Goal: Task Accomplishment & Management: Complete application form

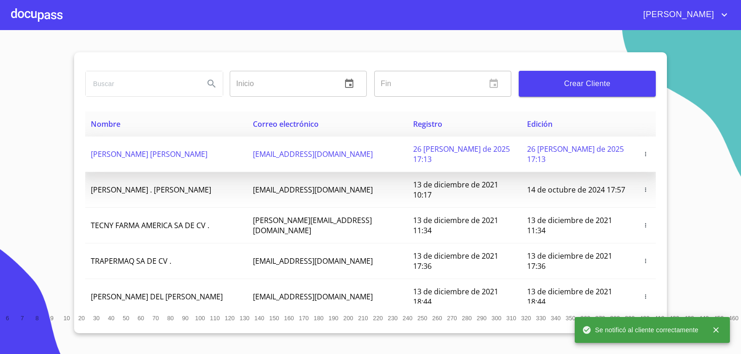
click at [164, 141] on td "[PERSON_NAME] [PERSON_NAME]" at bounding box center [166, 155] width 162 height 36
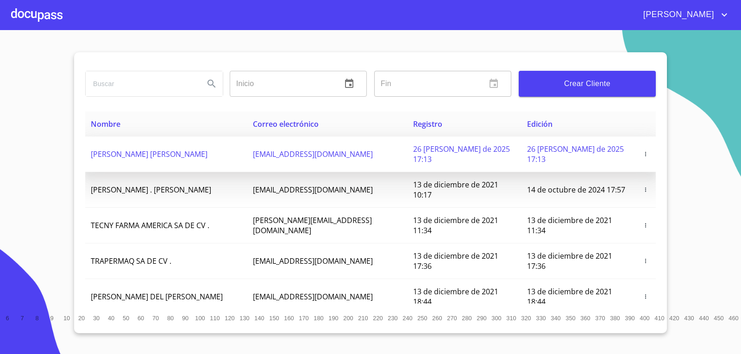
click at [197, 155] on td "[PERSON_NAME] [PERSON_NAME]" at bounding box center [166, 155] width 162 height 36
click at [196, 151] on span "[PERSON_NAME] [PERSON_NAME]" at bounding box center [149, 154] width 117 height 10
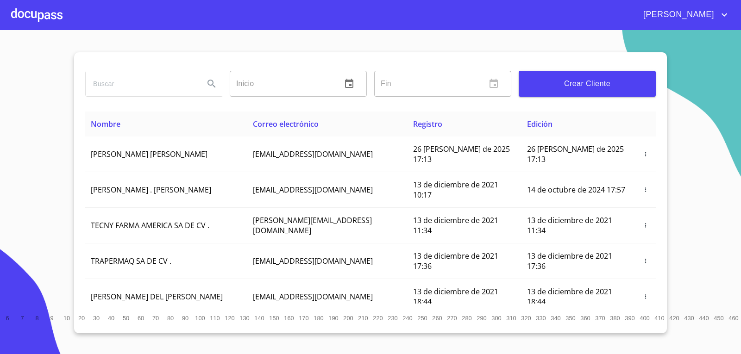
click at [33, 9] on div at bounding box center [36, 15] width 51 height 30
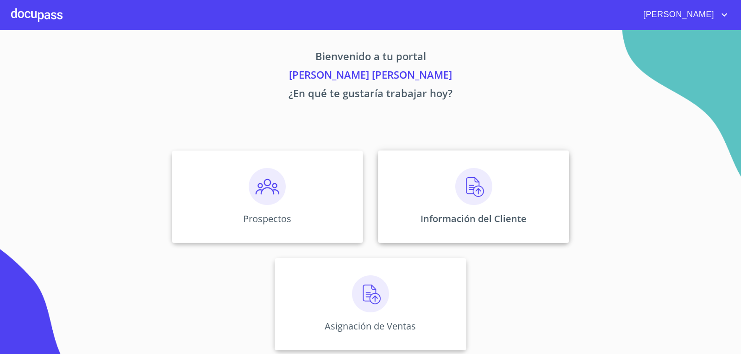
click at [481, 206] on div "Información del Cliente" at bounding box center [473, 197] width 191 height 93
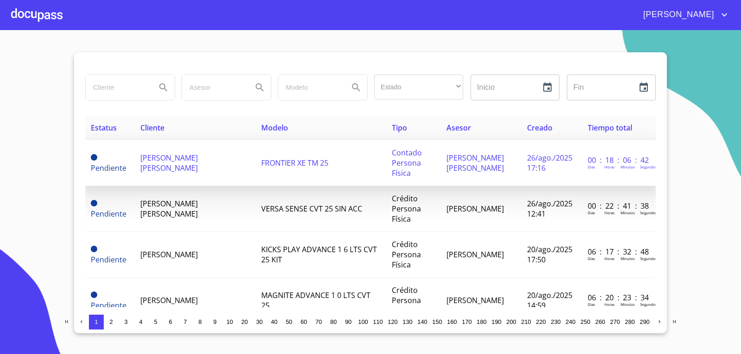
click at [161, 161] on span "[PERSON_NAME] [PERSON_NAME]" at bounding box center [168, 163] width 57 height 20
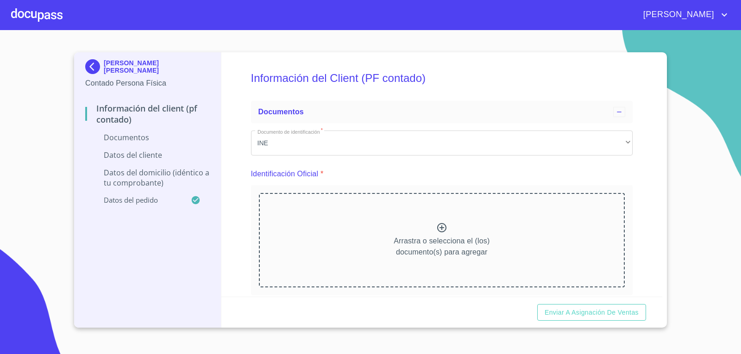
click at [454, 233] on div "Arrastra o selecciona el (los) documento(s) para agregar" at bounding box center [442, 240] width 366 height 94
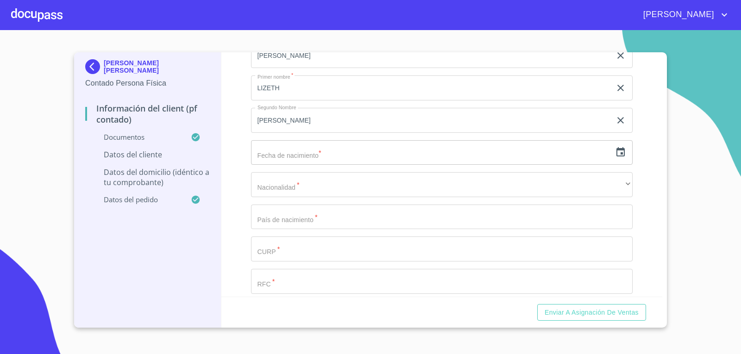
scroll to position [1803, 0]
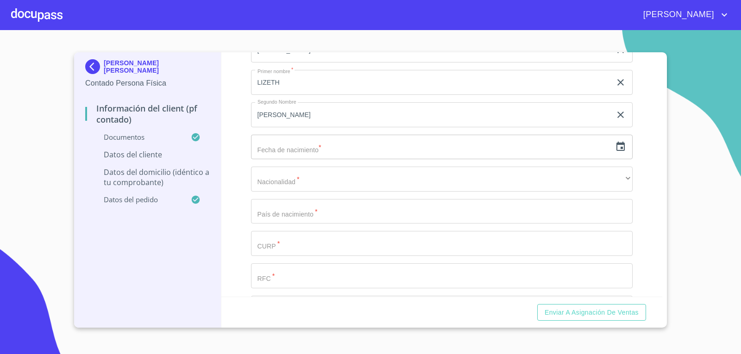
click at [296, 150] on input "text" at bounding box center [431, 147] width 361 height 25
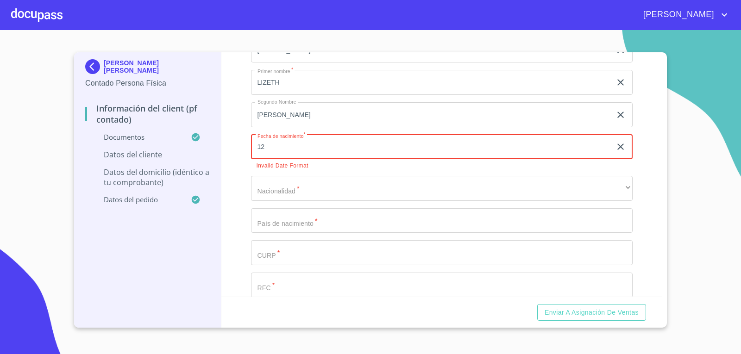
type input "1_"
click at [470, 217] on input "Documento de identificación   *" at bounding box center [442, 211] width 382 height 25
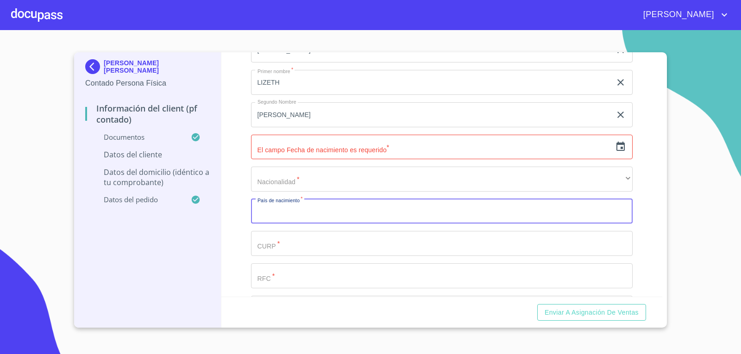
click at [416, 157] on input "text" at bounding box center [431, 147] width 361 height 25
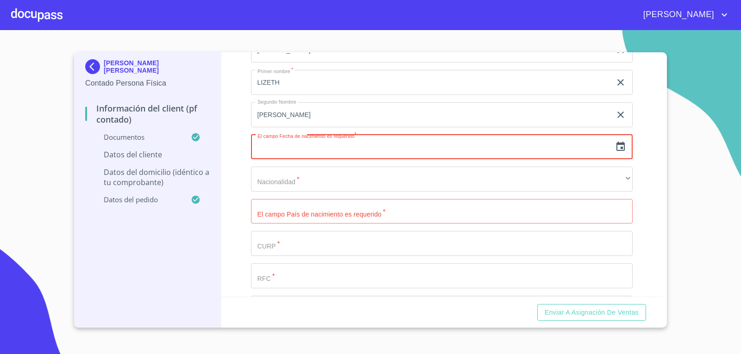
drag, startPoint x: 414, startPoint y: 155, endPoint x: 615, endPoint y: 141, distance: 201.9
click at [615, 141] on icon "button" at bounding box center [620, 146] width 11 height 11
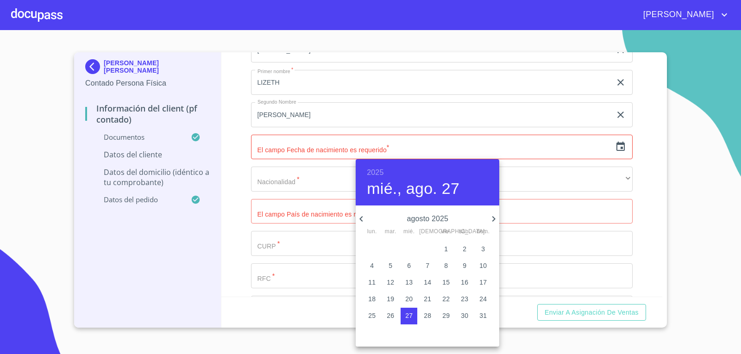
click at [375, 171] on h6 "2025" at bounding box center [375, 172] width 17 height 13
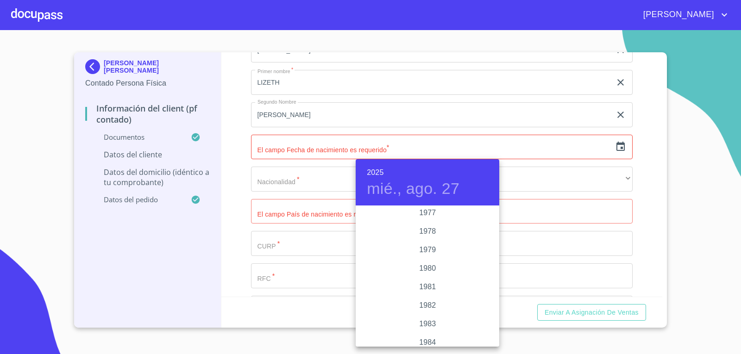
scroll to position [963, 0]
click at [428, 285] on div "1981" at bounding box center [428, 290] width 144 height 19
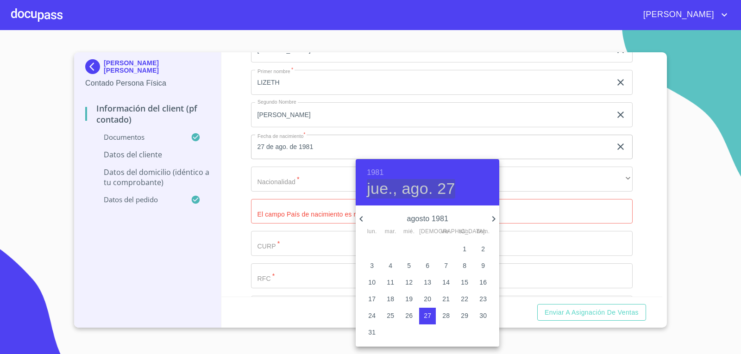
click at [416, 188] on h4 "jue., ago. 27" at bounding box center [411, 188] width 88 height 19
click at [364, 217] on icon "button" at bounding box center [361, 218] width 11 height 11
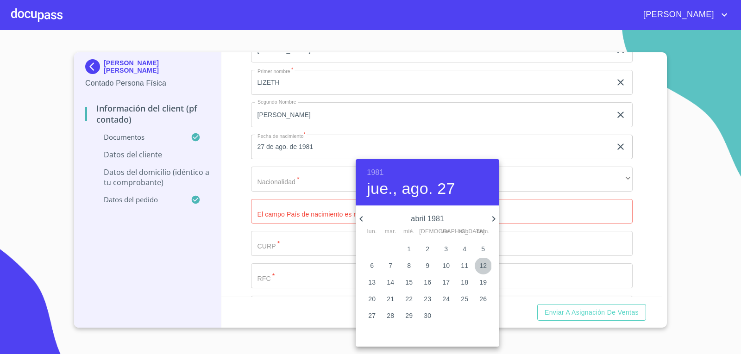
click at [483, 270] on p "12" at bounding box center [482, 265] width 7 height 9
type input "12 de abr. de 1981"
click at [484, 267] on p "12" at bounding box center [482, 265] width 7 height 9
click at [308, 232] on div at bounding box center [370, 177] width 741 height 354
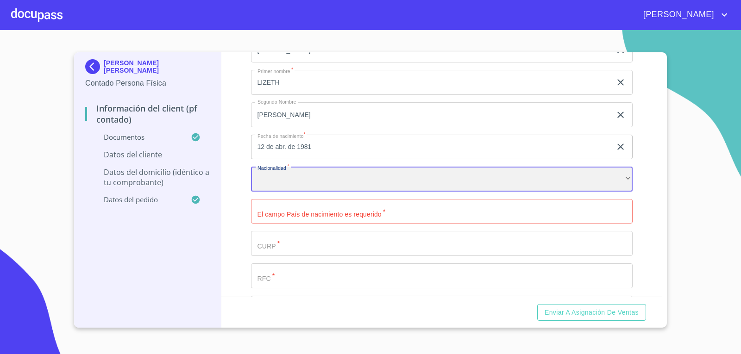
click at [314, 176] on div "​" at bounding box center [442, 179] width 382 height 25
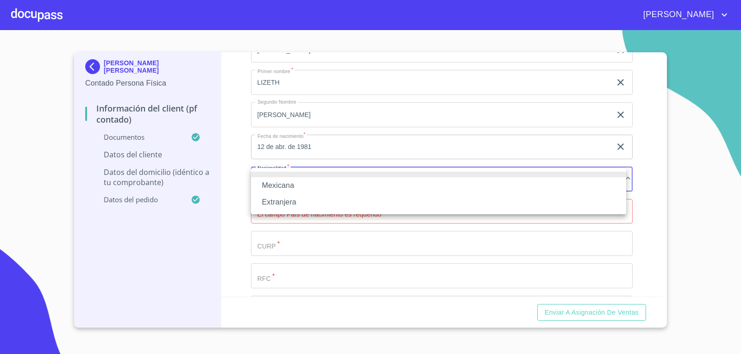
click at [314, 193] on li "Mexicana" at bounding box center [438, 185] width 375 height 17
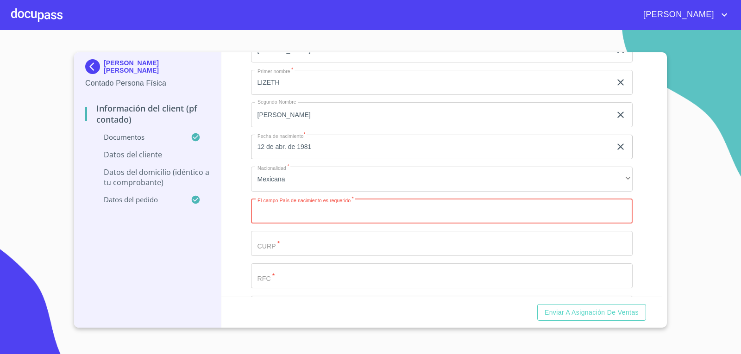
click at [321, 205] on input "Documento de identificación   *" at bounding box center [442, 211] width 382 height 25
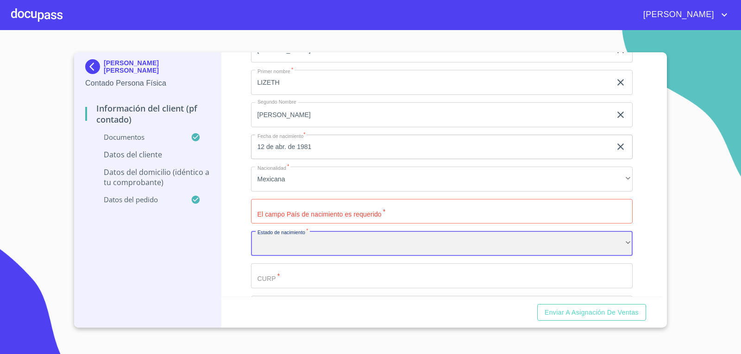
click at [327, 239] on div "​" at bounding box center [442, 243] width 382 height 25
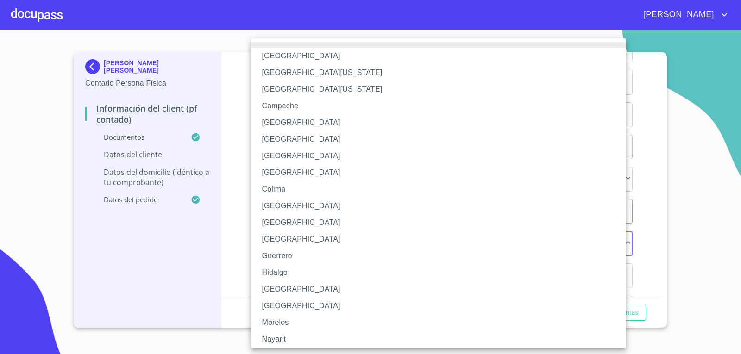
click at [303, 291] on li "[GEOGRAPHIC_DATA]" at bounding box center [442, 289] width 382 height 17
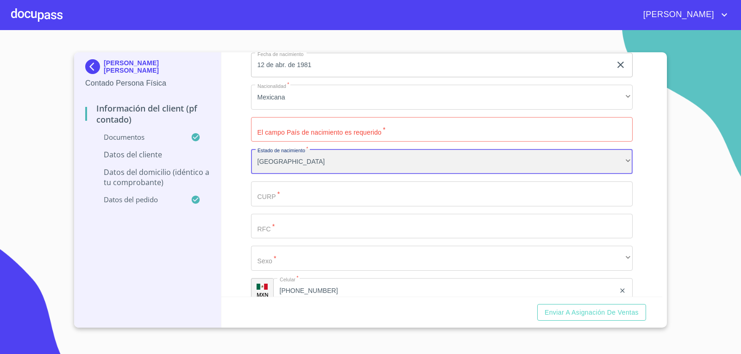
scroll to position [1896, 0]
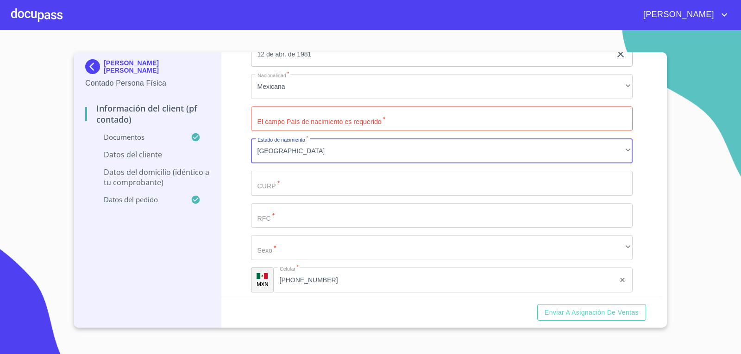
click at [304, 196] on div "Apellido [PERSON_NAME]   * [PERSON_NAME] ​ Apellido Materno   * [PERSON_NAME] ​…" at bounding box center [442, 119] width 382 height 427
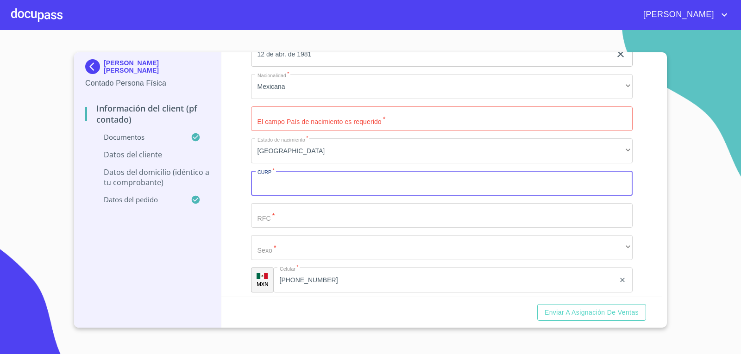
click at [304, 192] on input "Documento de identificación   *" at bounding box center [442, 183] width 382 height 25
type input "GOGL810412MJCLNZ03"
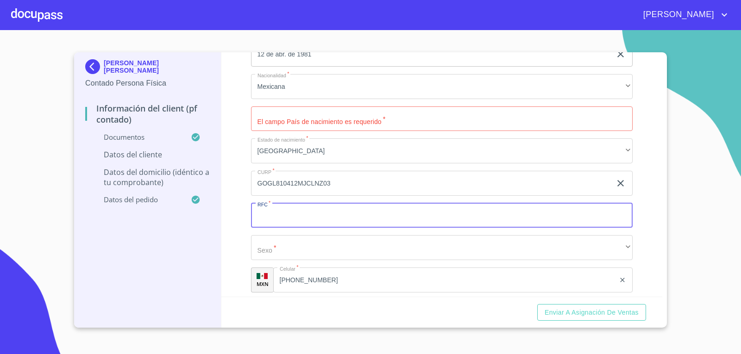
click at [319, 223] on input "Documento de identificación   *" at bounding box center [442, 215] width 382 height 25
type input "GOGL810412C76"
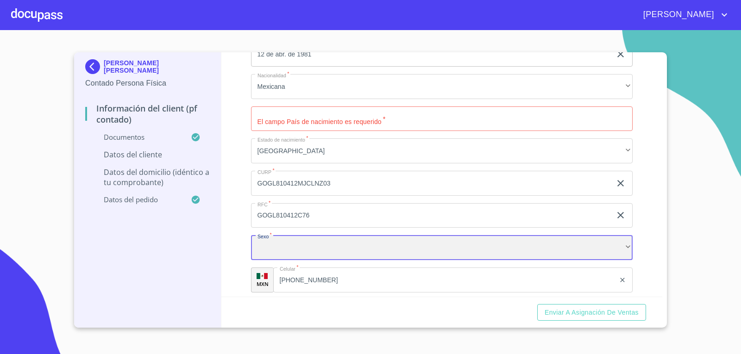
click at [533, 255] on div "​" at bounding box center [442, 247] width 382 height 25
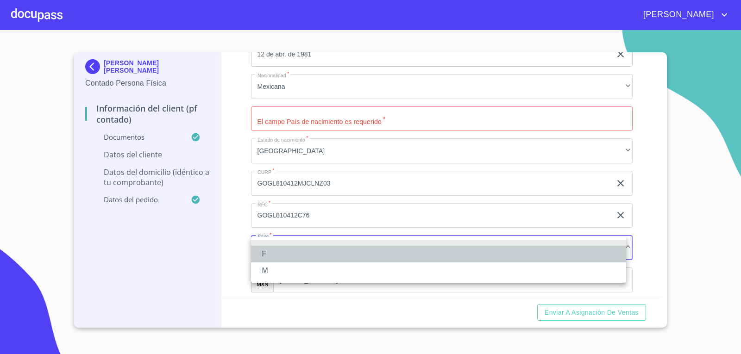
click at [355, 258] on li "F" at bounding box center [438, 254] width 375 height 17
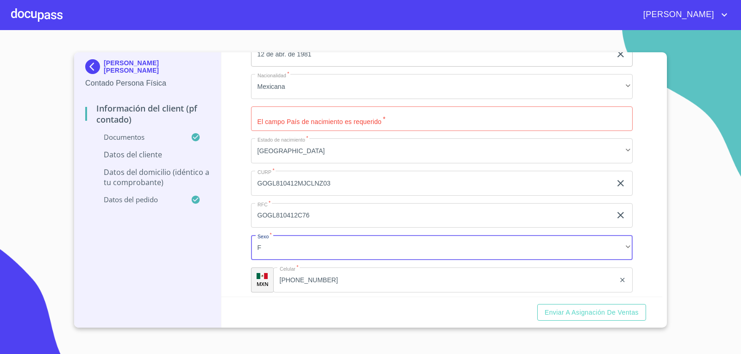
click at [364, 122] on input "Documento de identificación   *" at bounding box center [442, 119] width 382 height 25
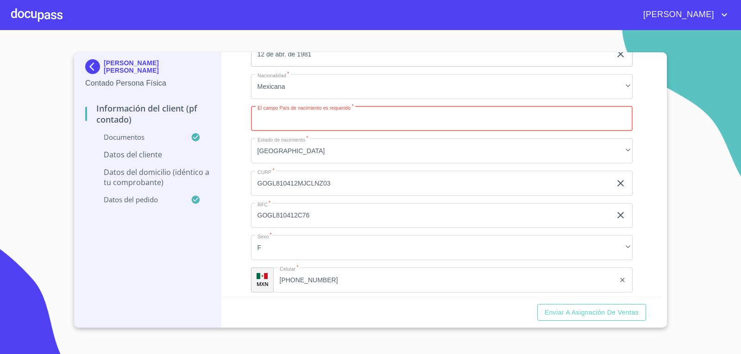
click at [493, 113] on input "Documento de identificación   *" at bounding box center [442, 119] width 382 height 25
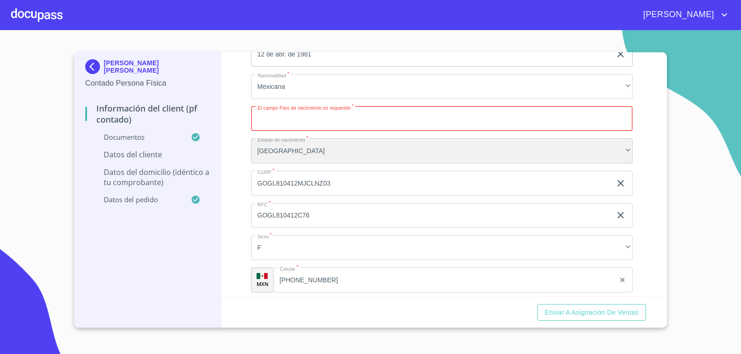
click at [459, 150] on div "[GEOGRAPHIC_DATA]" at bounding box center [442, 150] width 382 height 25
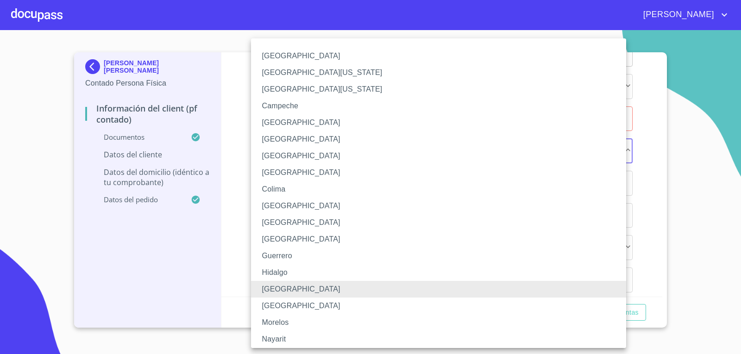
click at [469, 126] on li "[GEOGRAPHIC_DATA]" at bounding box center [442, 122] width 382 height 17
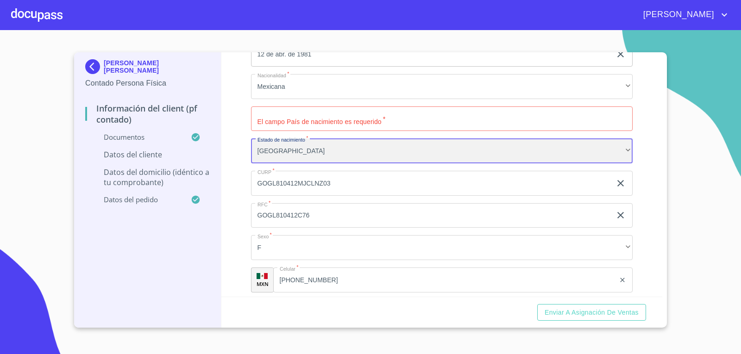
click at [415, 149] on div "[GEOGRAPHIC_DATA]" at bounding box center [442, 150] width 382 height 25
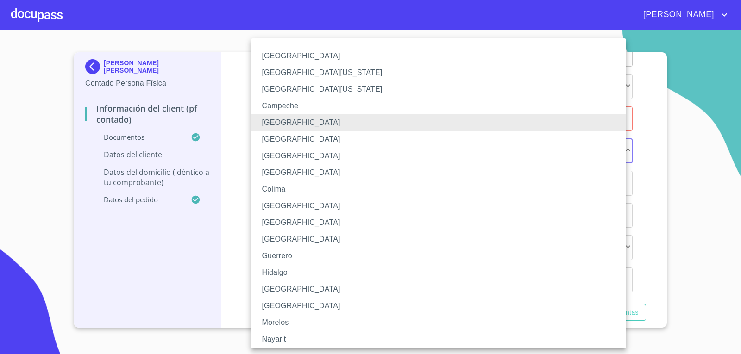
click at [285, 289] on li "[GEOGRAPHIC_DATA]" at bounding box center [442, 289] width 382 height 17
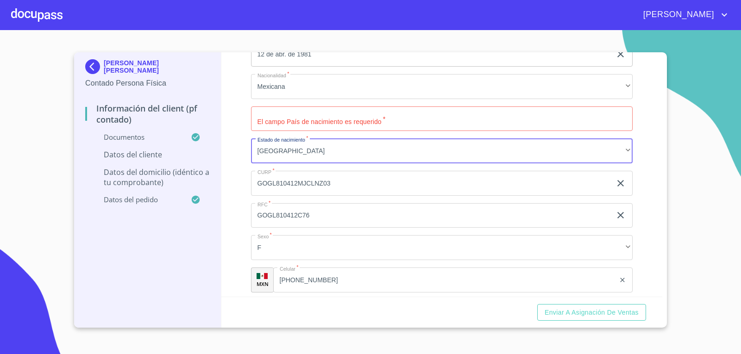
click at [339, 122] on input "Documento de identificación   *" at bounding box center [442, 119] width 382 height 25
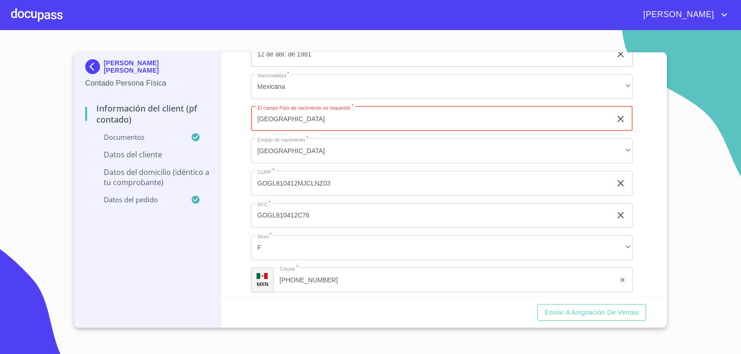
type input "[GEOGRAPHIC_DATA]"
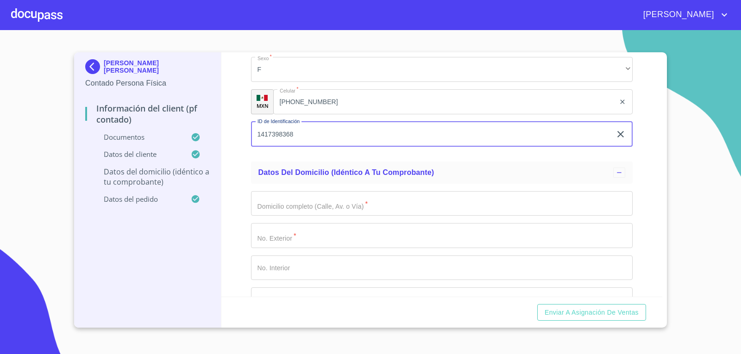
scroll to position [2126, 0]
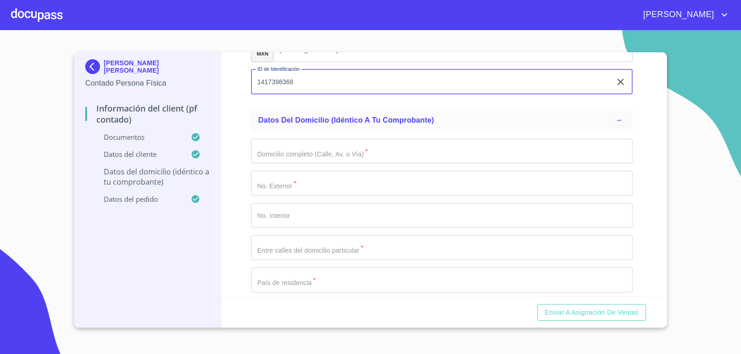
type input "1417398368"
click at [304, 153] on input "Documento de identificación   *" at bounding box center [442, 151] width 382 height 25
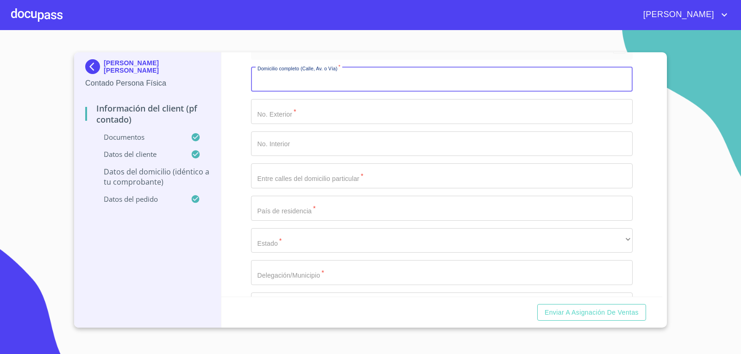
scroll to position [2154, 0]
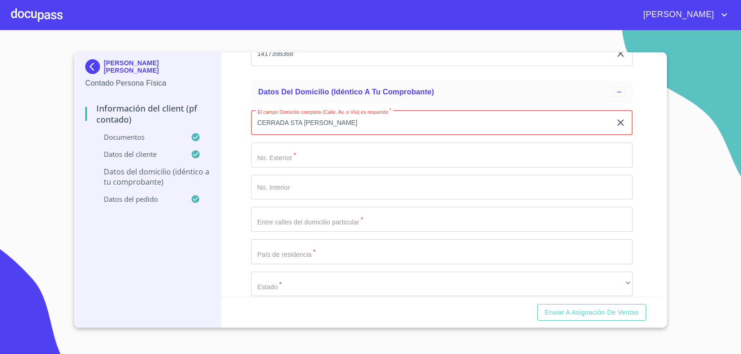
type input "CERRADA STA [PERSON_NAME]"
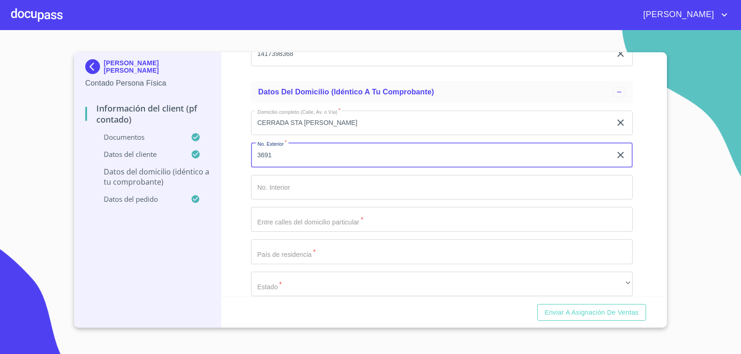
type input "3691"
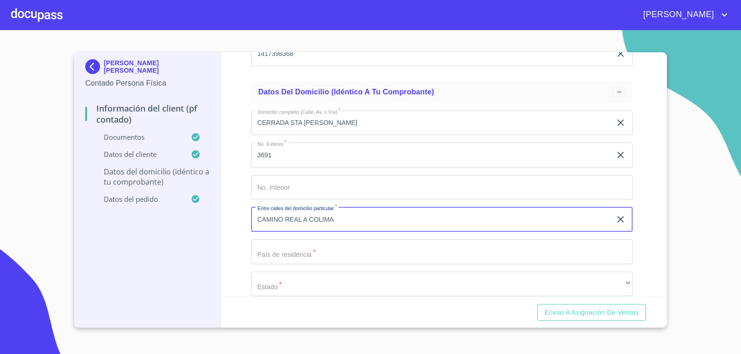
type input "CAMINO REAL A COLIMA"
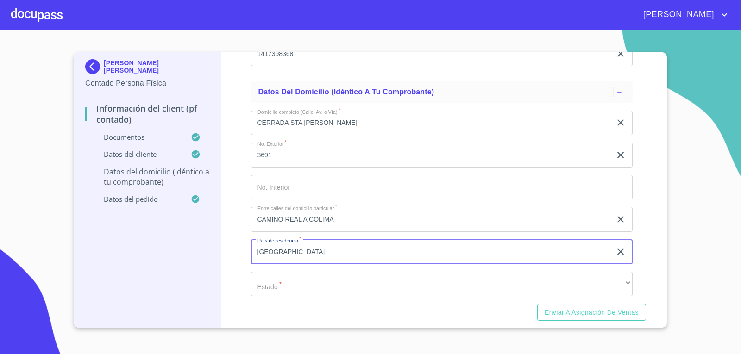
type input "[GEOGRAPHIC_DATA]"
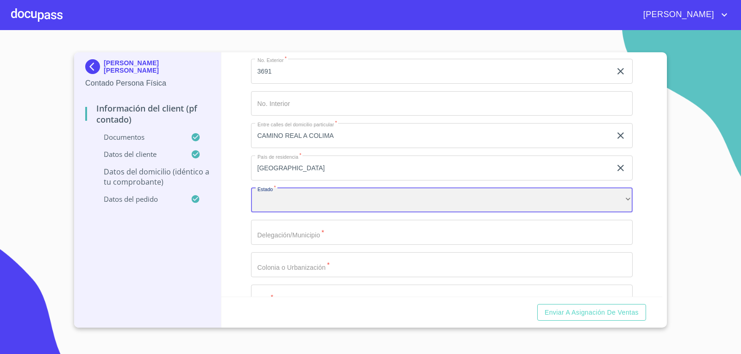
scroll to position [2247, 0]
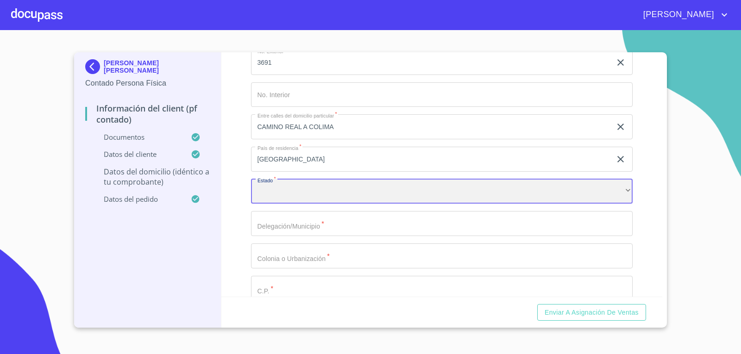
click at [366, 204] on div "​" at bounding box center [442, 191] width 382 height 25
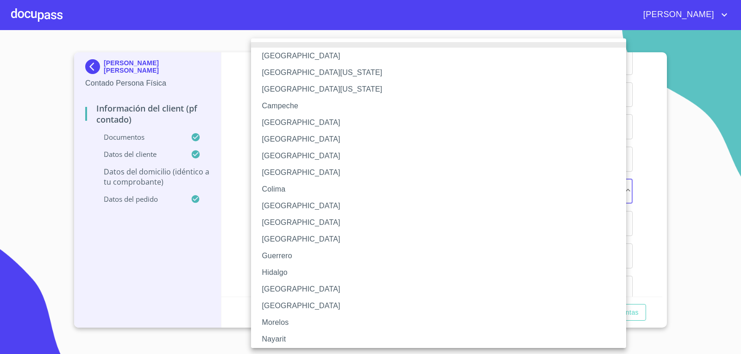
click at [315, 285] on li "[GEOGRAPHIC_DATA]" at bounding box center [442, 289] width 382 height 17
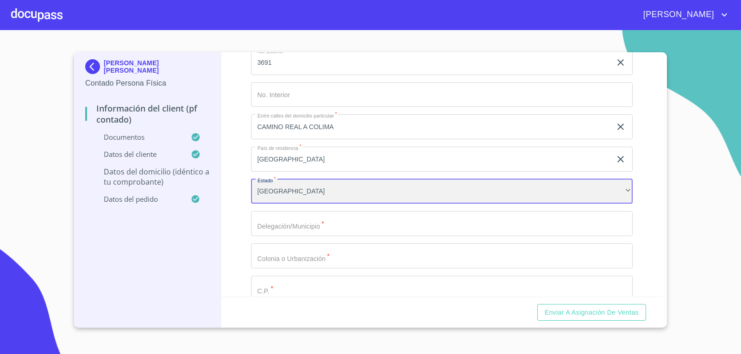
scroll to position [0, 0]
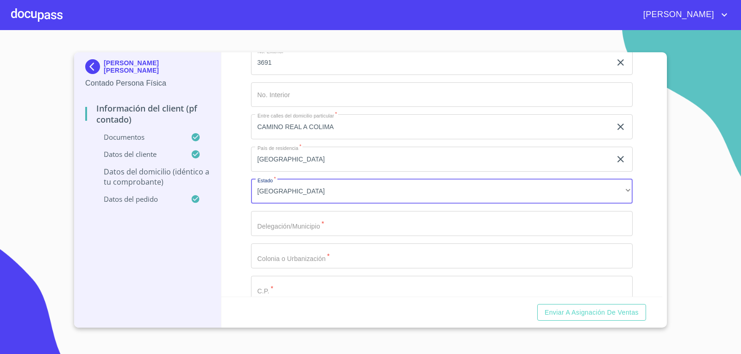
click at [315, 224] on input "Documento de identificación   *" at bounding box center [442, 223] width 382 height 25
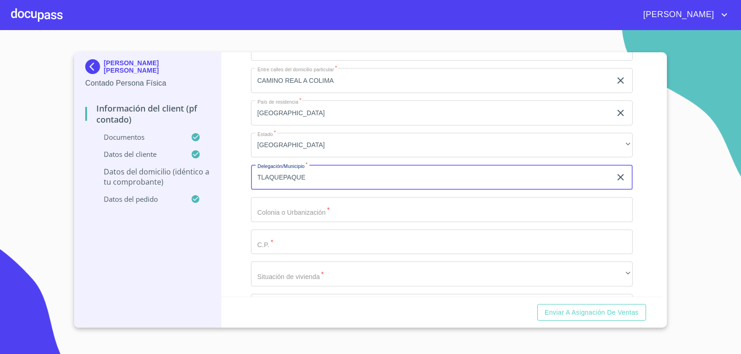
type input "TLAQUEPAQUE"
click at [310, 208] on input "Documento de identificación   *" at bounding box center [442, 209] width 382 height 25
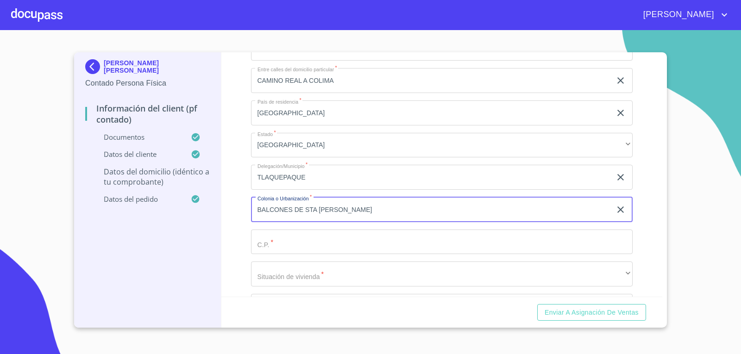
type input "BALCONES DE STA [PERSON_NAME]"
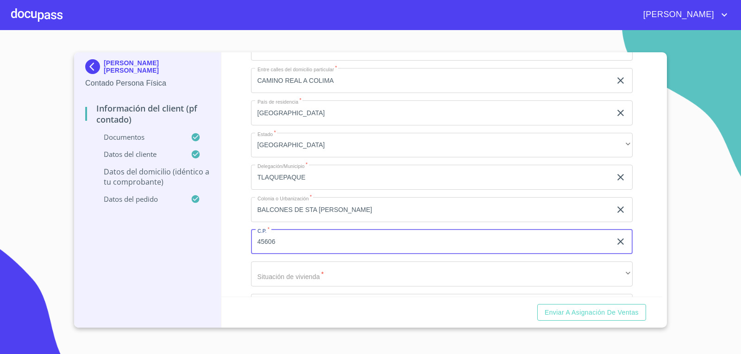
type input "45606"
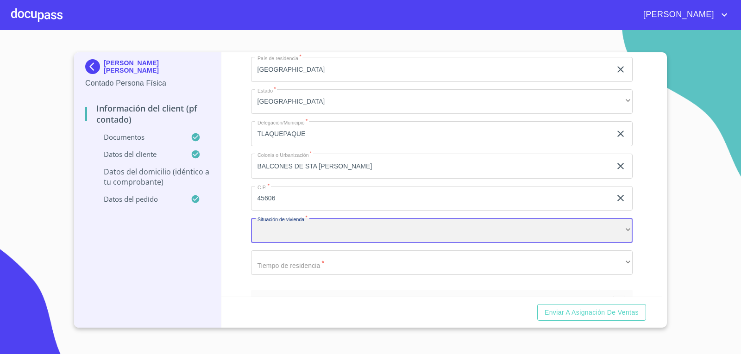
scroll to position [2386, 0]
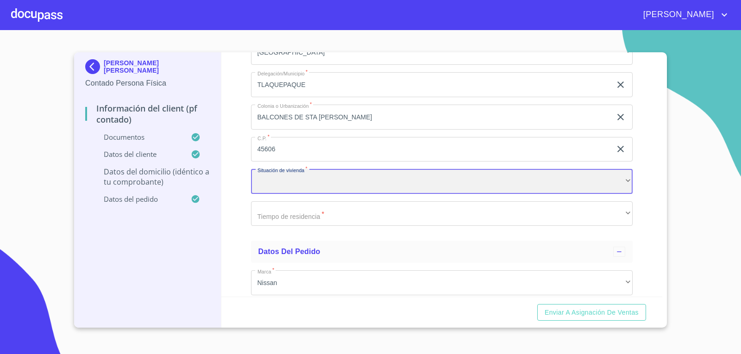
click at [615, 188] on div "​" at bounding box center [442, 181] width 382 height 25
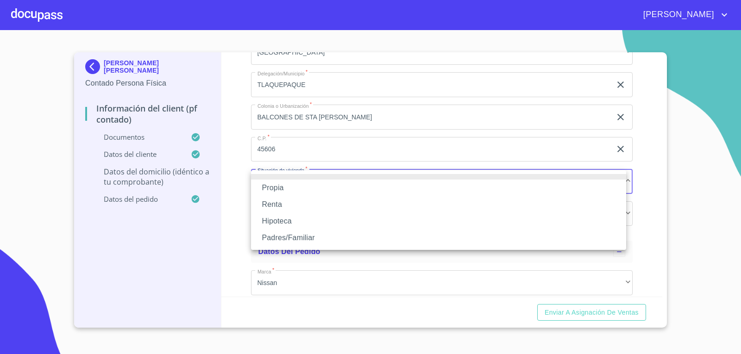
click at [330, 201] on li "Renta" at bounding box center [438, 204] width 375 height 17
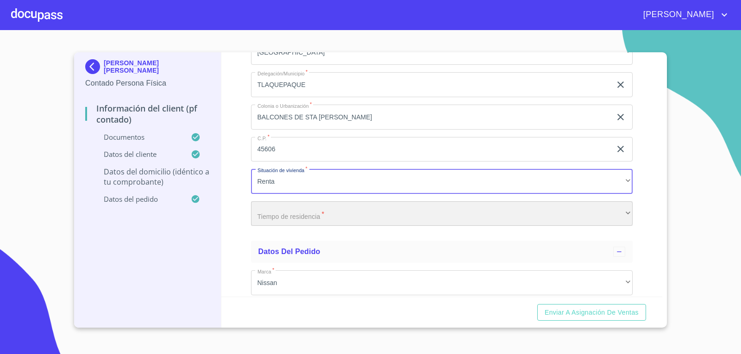
click at [332, 213] on div "Domicilio completo (Calle, Av. o Vía)   * CERRADA STA [PERSON_NAME] ​ No. Exte…" at bounding box center [442, 53] width 382 height 362
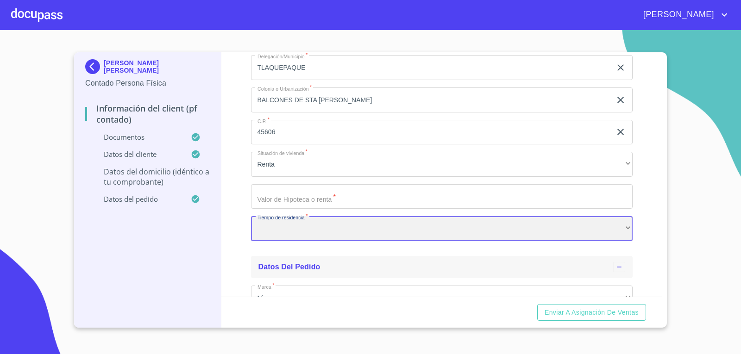
scroll to position [2432, 0]
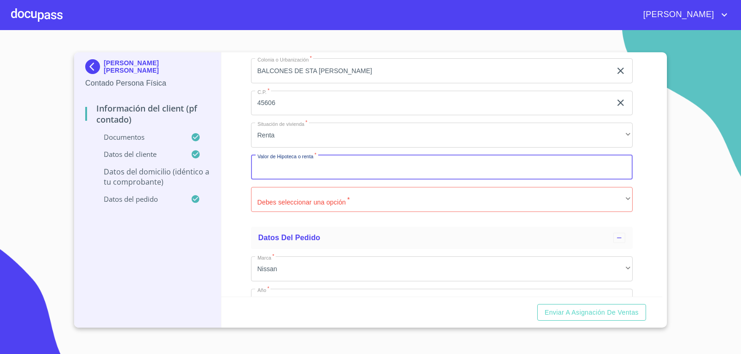
click at [358, 169] on input "Documento de identificación   *" at bounding box center [442, 167] width 382 height 25
type input "$2,000,000"
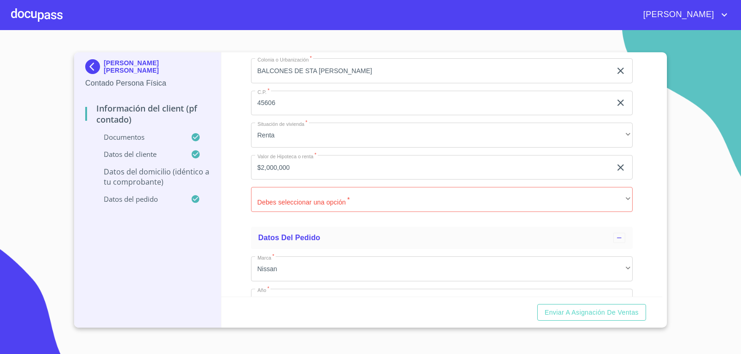
click at [630, 203] on div "Información del Client (PF contado) Documentos Documento de identificación   * …" at bounding box center [441, 174] width 441 height 245
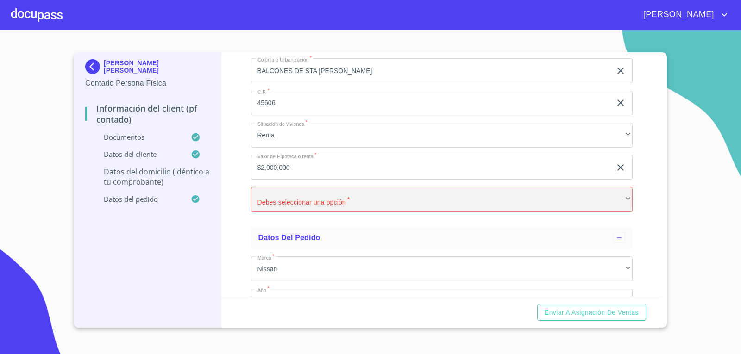
click at [620, 202] on div "​" at bounding box center [442, 199] width 382 height 25
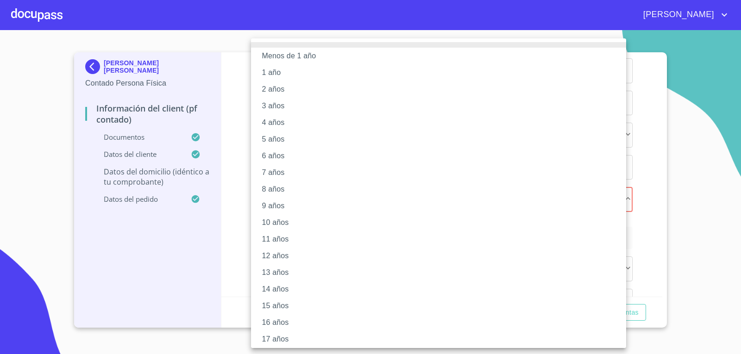
click at [296, 223] on li "10 años" at bounding box center [442, 222] width 382 height 17
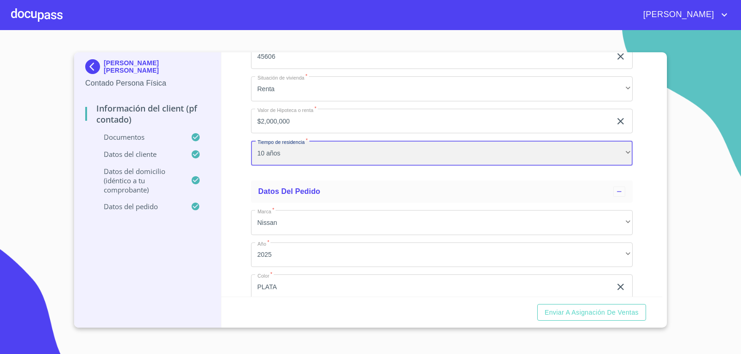
scroll to position [2557, 0]
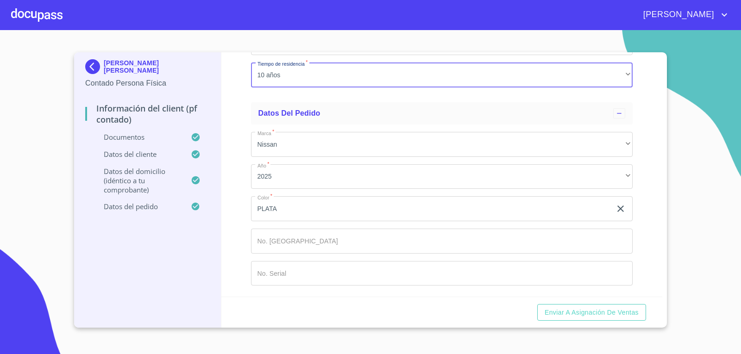
click at [451, 245] on input "Documento de identificación   *" at bounding box center [442, 241] width 382 height 25
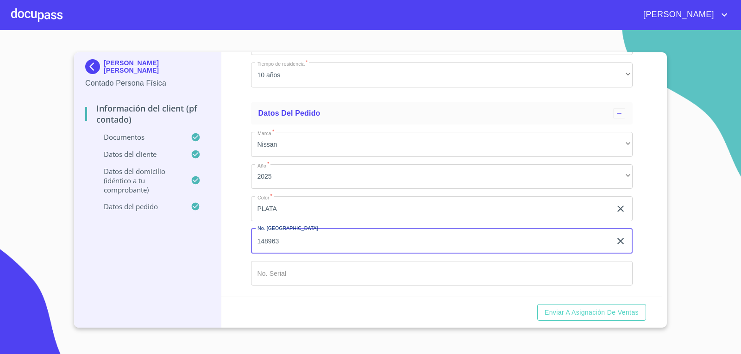
type input "148963"
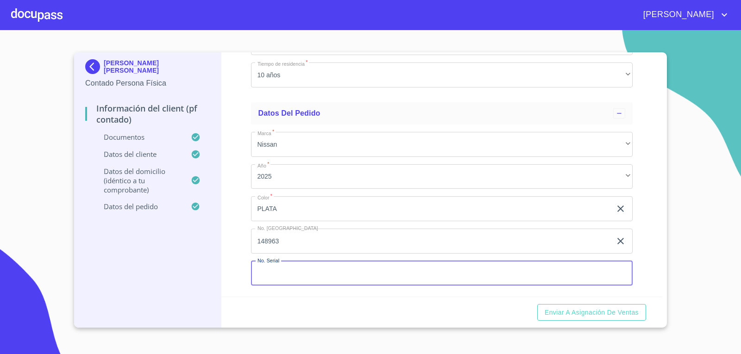
click at [369, 265] on input "Documento de identificación   *" at bounding box center [442, 273] width 382 height 25
